Goal: Information Seeking & Learning: Check status

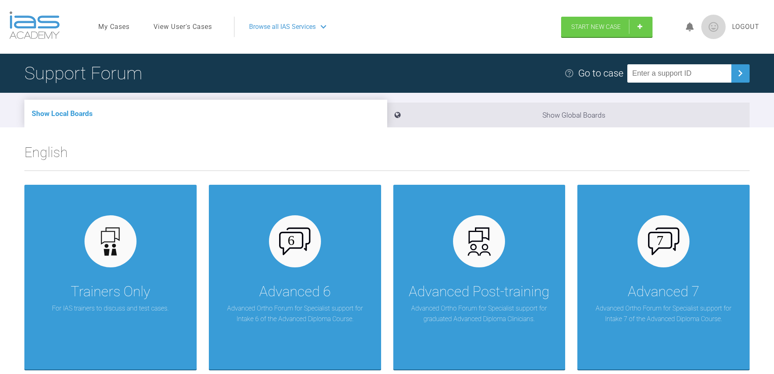
click at [196, 26] on link "View User's Cases" at bounding box center [183, 27] width 59 height 11
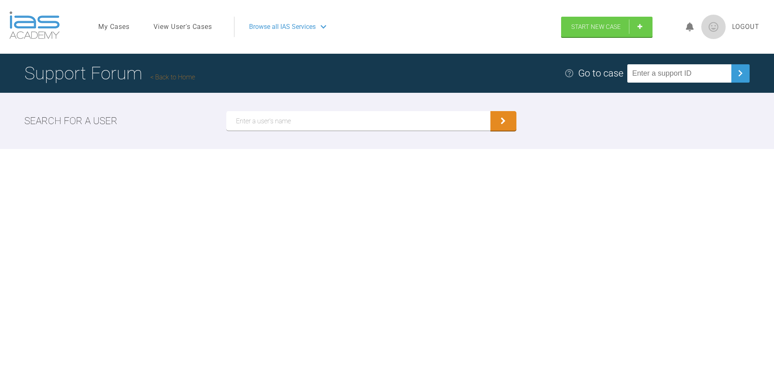
click at [265, 124] on input "text" at bounding box center [358, 121] width 264 height 20
click at [505, 121] on icon "submit" at bounding box center [503, 121] width 5 height 7
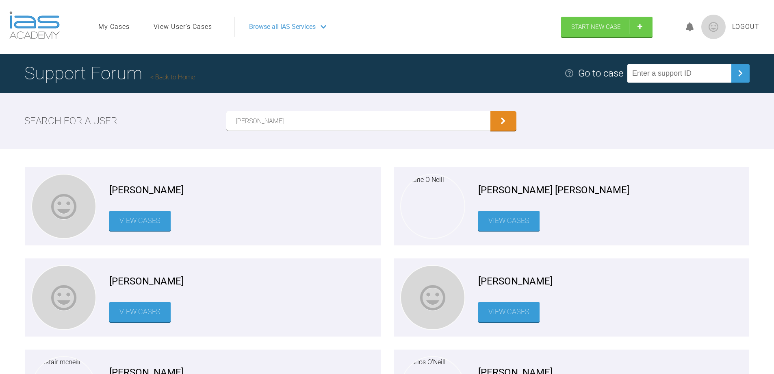
click at [256, 120] on input "[PERSON_NAME]" at bounding box center [358, 121] width 264 height 20
type input "[PERSON_NAME]"
click at [506, 121] on button "submit" at bounding box center [504, 122] width 26 height 20
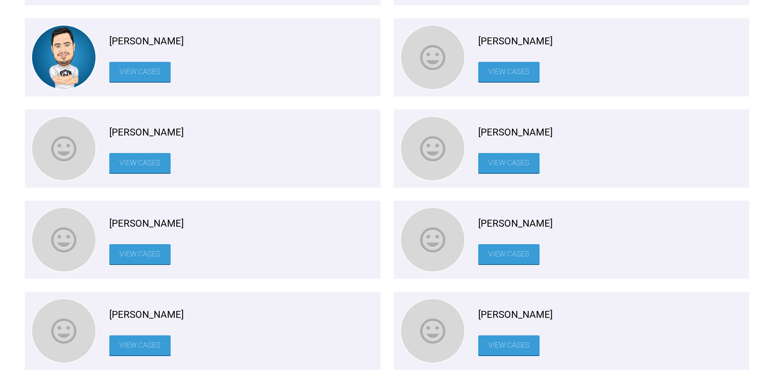
scroll to position [1789, 0]
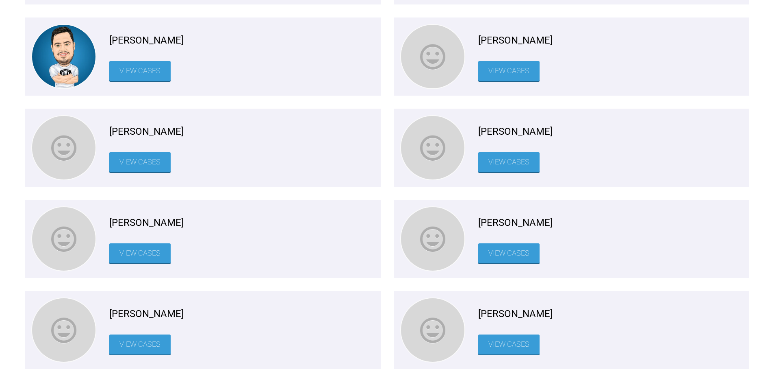
click at [505, 254] on link "View Cases" at bounding box center [508, 253] width 61 height 20
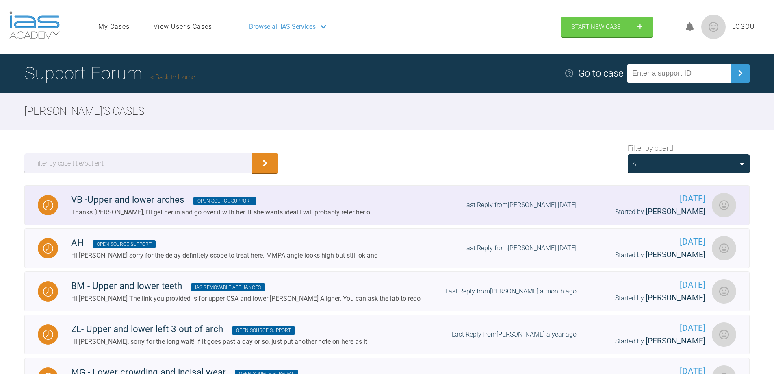
click at [180, 212] on div "Thanks [PERSON_NAME], I'll get her in and go over it with her. If she wants ide…" at bounding box center [220, 212] width 299 height 11
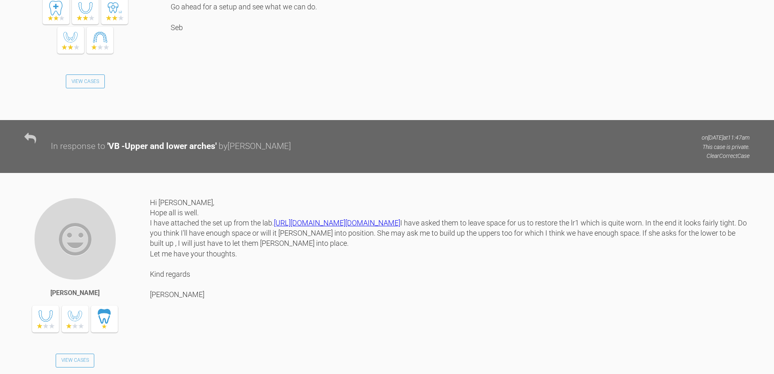
scroll to position [657, 0]
